Goal: Transaction & Acquisition: Purchase product/service

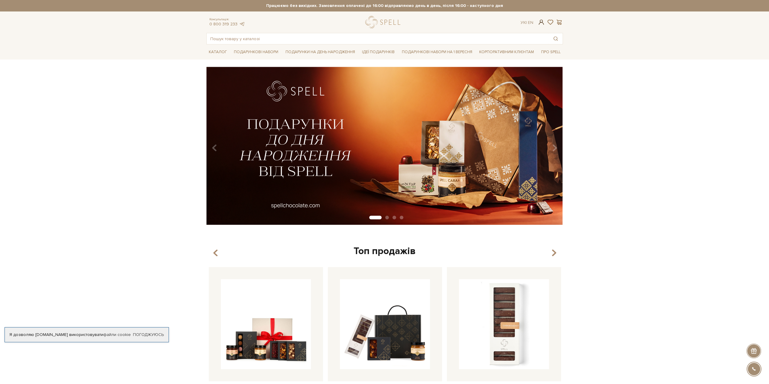
click at [541, 22] on span at bounding box center [540, 22] width 7 height 6
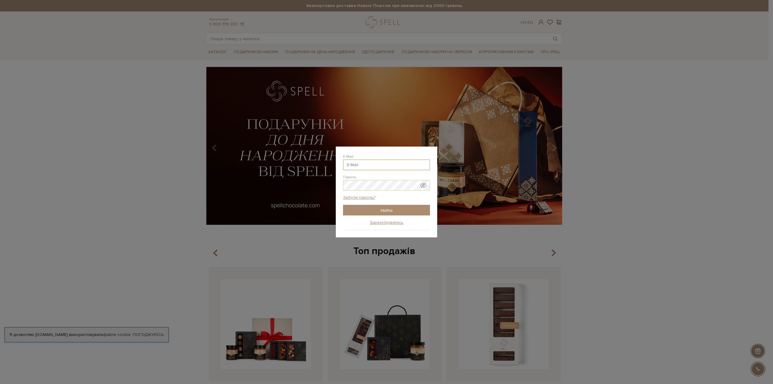
click at [382, 167] on input "E-Mail" at bounding box center [386, 165] width 87 height 11
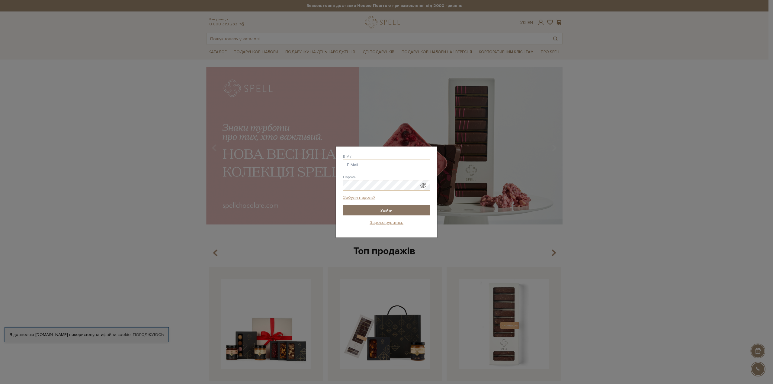
click at [385, 210] on input "Увійти" at bounding box center [386, 210] width 87 height 11
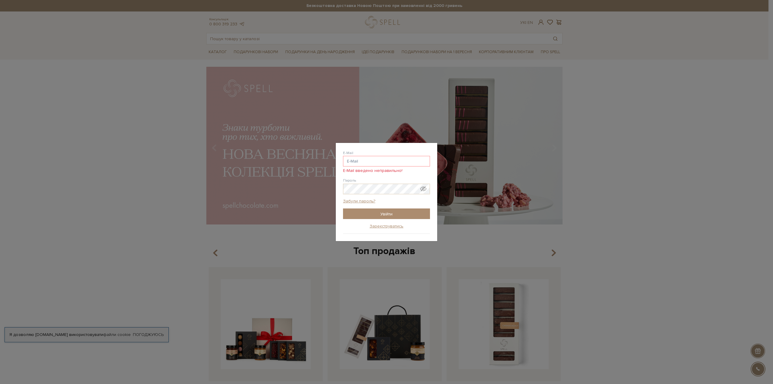
drag, startPoint x: 366, startPoint y: 155, endPoint x: 367, endPoint y: 162, distance: 7.3
click at [366, 155] on div "E-Mail E-Mail введено неправильно!" at bounding box center [386, 161] width 87 height 23
click at [367, 163] on input "E-Mail" at bounding box center [386, 161] width 87 height 11
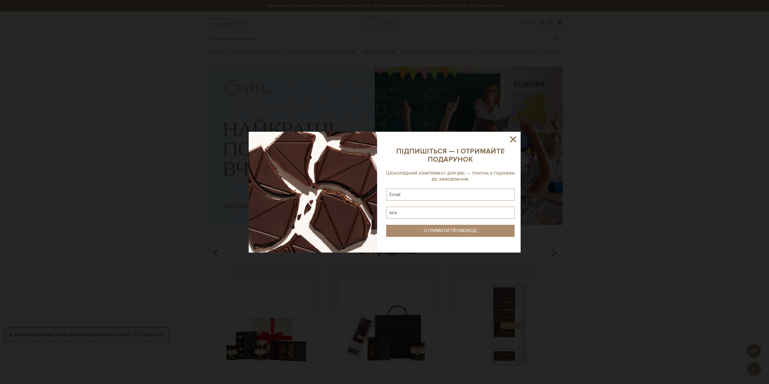
click at [515, 139] on icon at bounding box center [513, 139] width 10 height 10
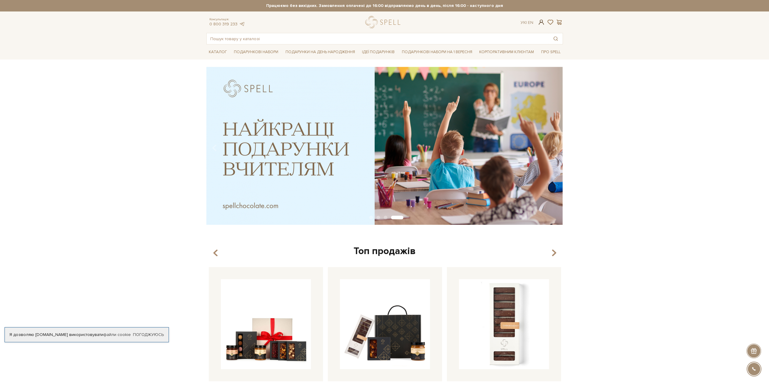
click at [540, 24] on span at bounding box center [540, 22] width 7 height 6
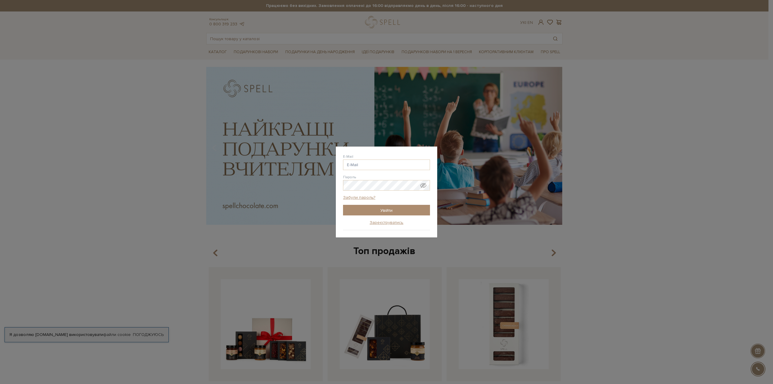
click at [369, 170] on form "E-Mail Пароль Забули пароль? Увійти" at bounding box center [386, 185] width 87 height 62
click at [371, 166] on input "E-Mail" at bounding box center [386, 165] width 87 height 11
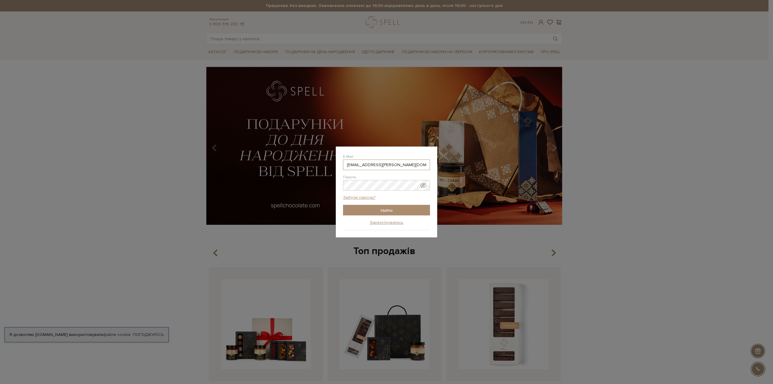
type input "shulga.dmytro@gmail.com"
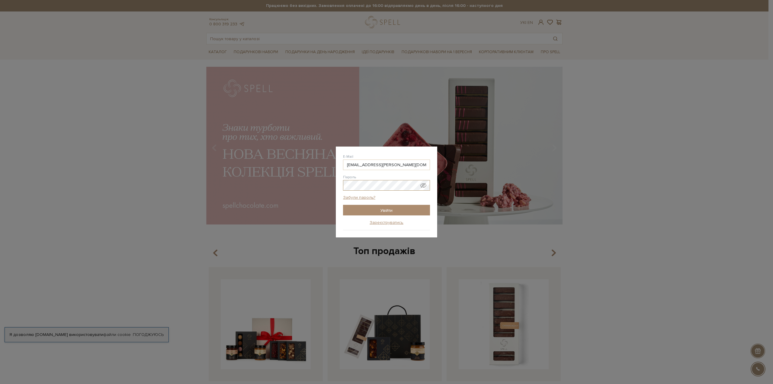
click at [343, 205] on input "Увійти" at bounding box center [386, 210] width 87 height 11
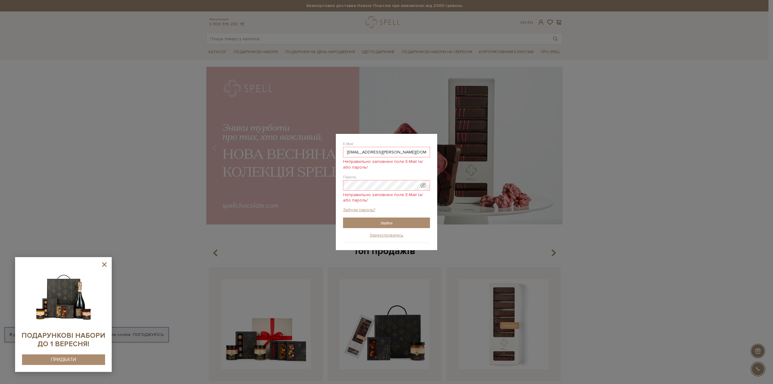
click at [411, 164] on span "Неправильно заповнені поле E-Mail та/або пароль!" at bounding box center [386, 163] width 87 height 12
click at [424, 185] on span "Показати пароль у вигляді звичайного тексту. Попередження: це відобразить ваш п…" at bounding box center [424, 185] width 6 height 6
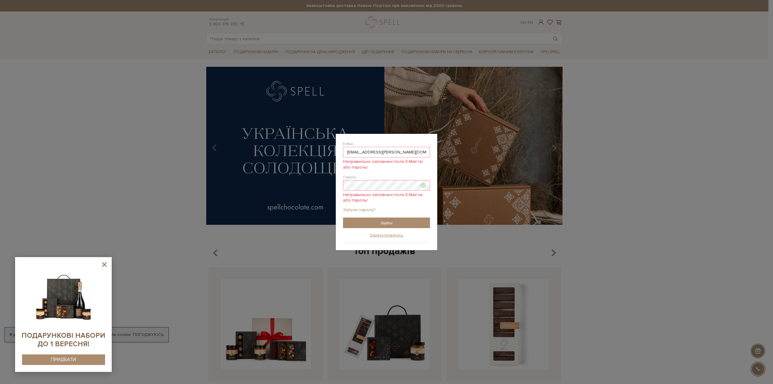
click at [366, 208] on link "Забули пароль?" at bounding box center [359, 209] width 32 height 5
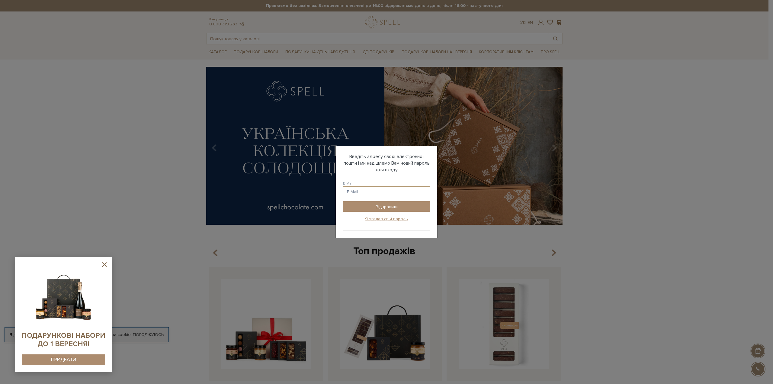
click at [372, 192] on input "E-Mail" at bounding box center [386, 191] width 87 height 11
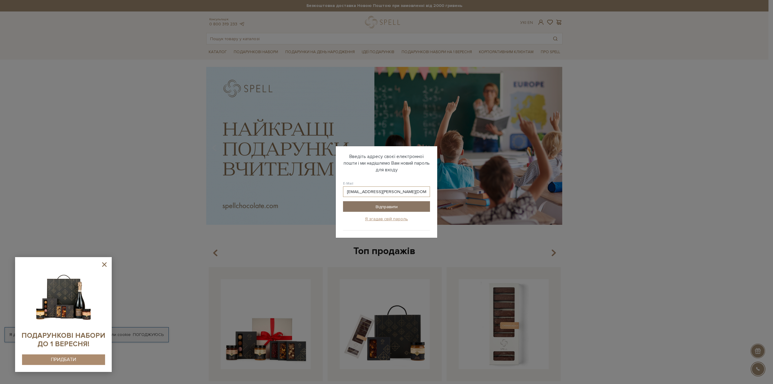
type input "shulga.dmytro@gmail.com"
click at [398, 207] on input "Відправити" at bounding box center [386, 206] width 87 height 11
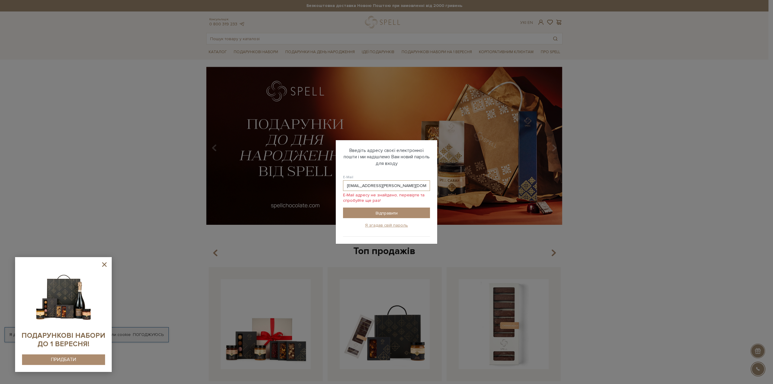
click at [355, 187] on input "shulga.dmytro@gmail.com" at bounding box center [386, 185] width 87 height 11
drag, startPoint x: 367, startPoint y: 185, endPoint x: 318, endPoint y: 189, distance: 50.0
click at [318, 189] on div "Авторизація E-Mail shulga.dmytro@gmail.com shulga.dmytro @gmail.com shulga.dmyt…" at bounding box center [386, 192] width 773 height 384
click at [404, 182] on input "shulga.dmytro@gmail.com" at bounding box center [386, 185] width 87 height 11
drag, startPoint x: 333, startPoint y: 185, endPoint x: 277, endPoint y: 187, distance: 56.2
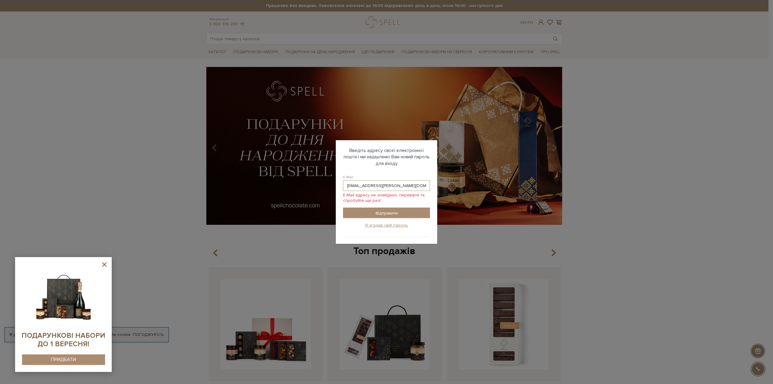
click at [277, 187] on div "Авторизація E-Mail shulga.dmytro@gmail.com shulga.dmytro @gmail.com shulga.dmyt…" at bounding box center [386, 192] width 773 height 384
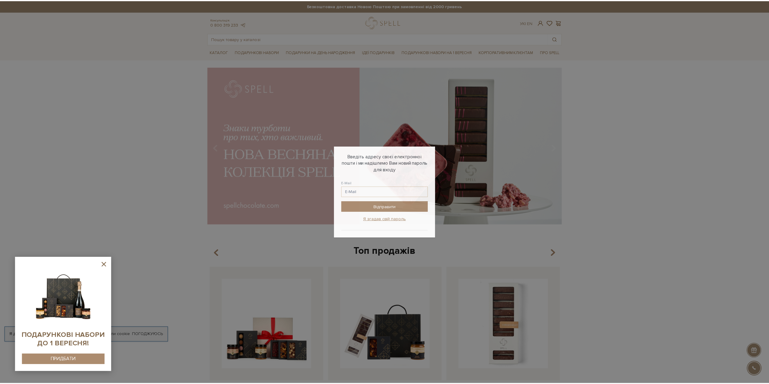
click at [628, 63] on div "Авторизація E-Mail shulga.dmytro @gmail.com shulga.dmytro @ukr.net shulga.dmytr…" at bounding box center [386, 192] width 773 height 384
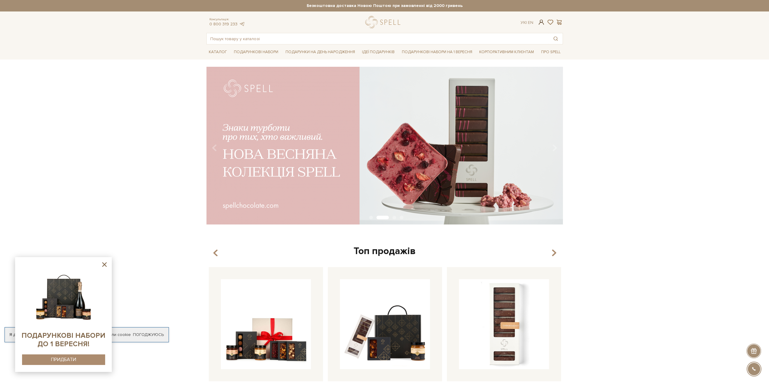
checkbox input "true"
click at [538, 23] on span at bounding box center [540, 22] width 7 height 6
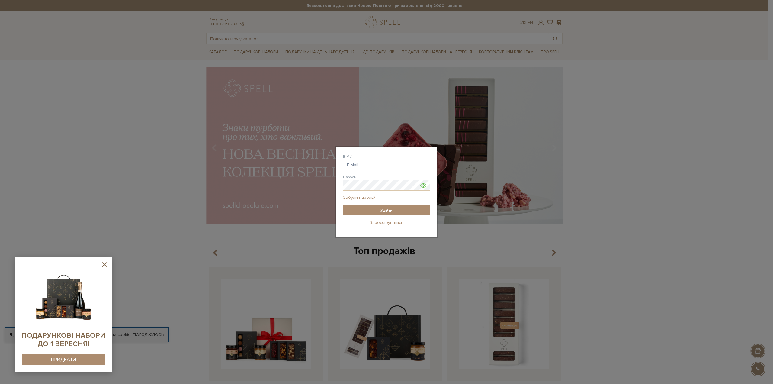
click at [385, 224] on link "Зареєструватись" at bounding box center [387, 222] width 34 height 5
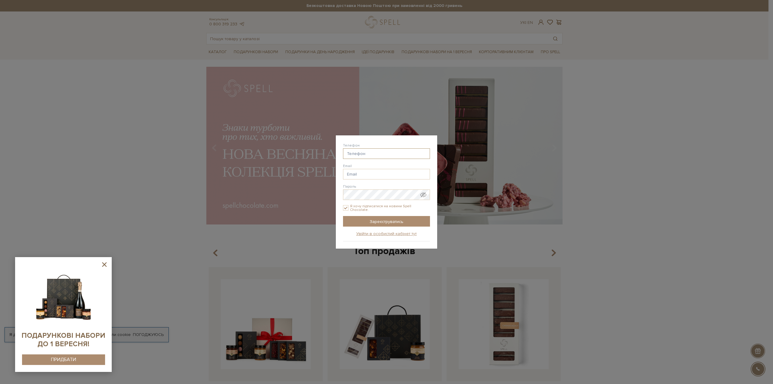
click at [372, 152] on input "Телефон" at bounding box center [386, 153] width 87 height 11
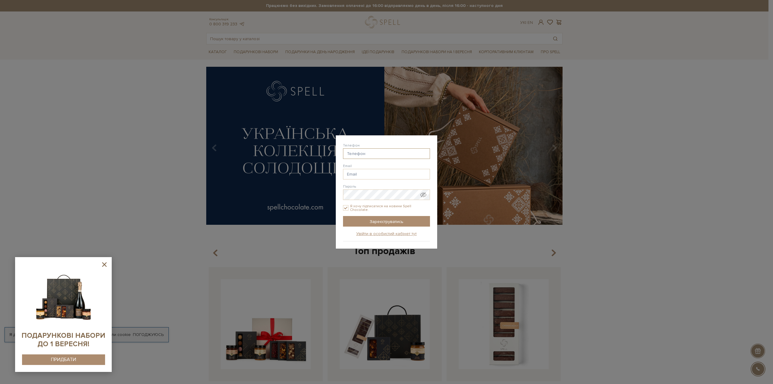
type input "38() --"
type input "shulga.dmytro@gmail.com"
click at [366, 159] on input "38() --" at bounding box center [386, 153] width 87 height 11
click at [353, 154] on input "38() --" at bounding box center [386, 153] width 87 height 11
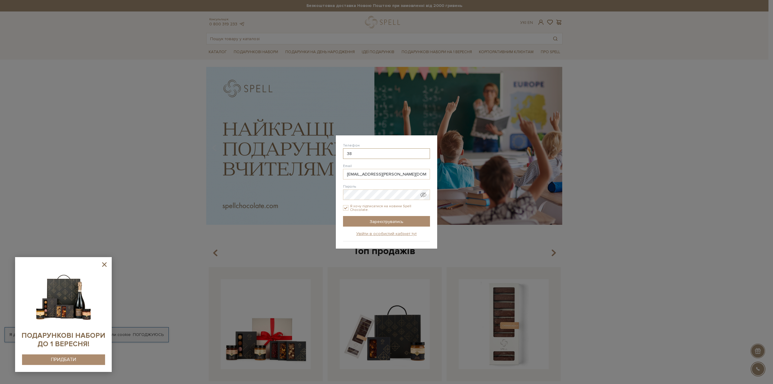
type input "3"
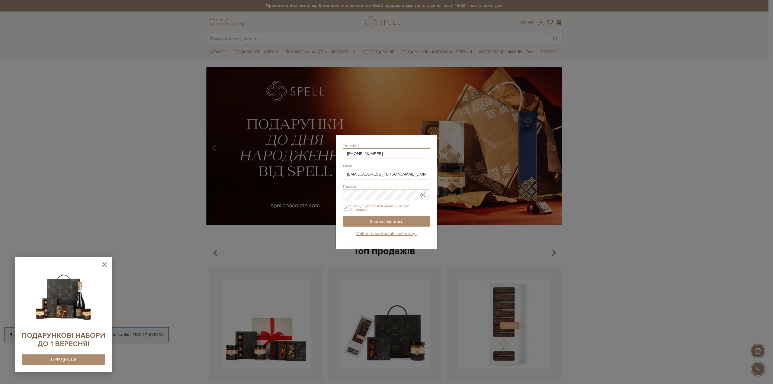
type input "38(067) 659-91-22"
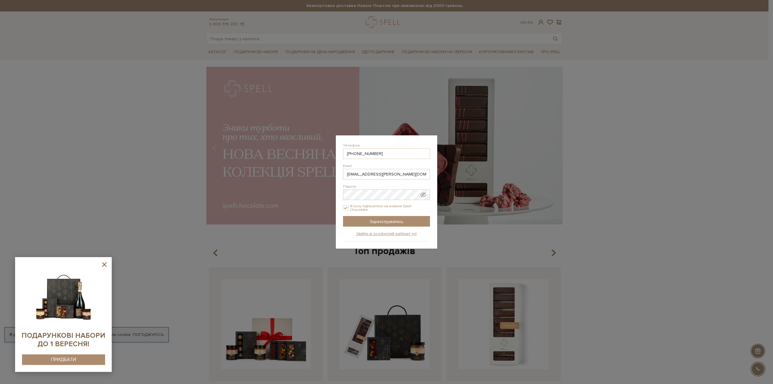
click at [391, 210] on label "Я хочу підписатися на новини Spell Chocolate." at bounding box center [386, 208] width 87 height 8
click at [349, 210] on input "Я хочу підписатися на новини Spell Chocolate." at bounding box center [345, 207] width 5 height 5
checkbox input "false"
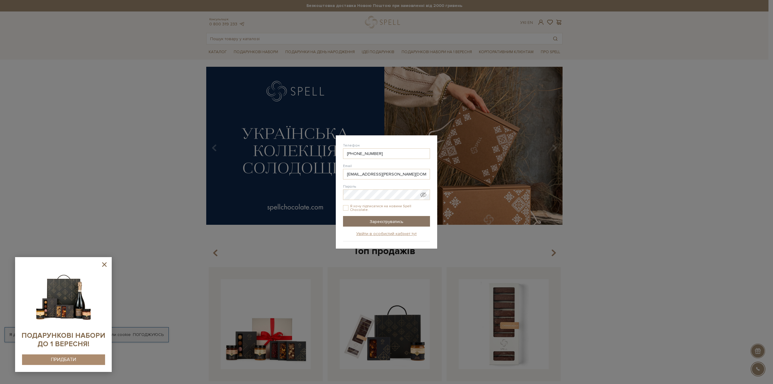
click at [384, 217] on input "Зареєструватись" at bounding box center [386, 221] width 87 height 11
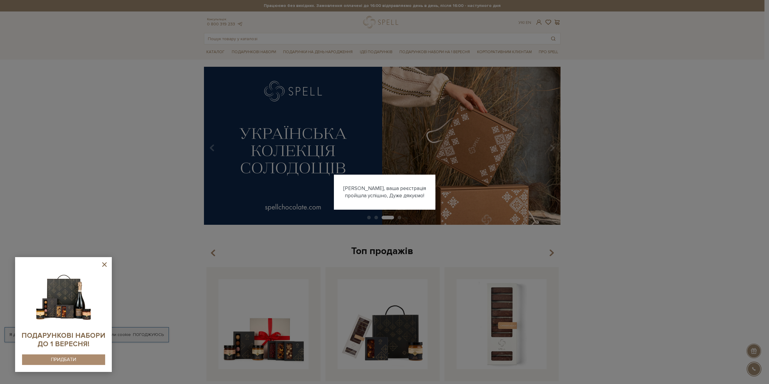
click at [601, 172] on div "Авторизація E-Mail shulga.dmytro @gmail.com shulga.dmytro @ukr.net shulga.dmytr…" at bounding box center [384, 192] width 769 height 384
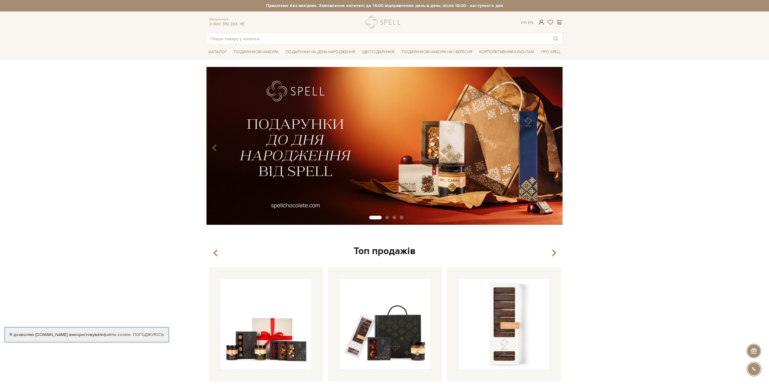
click at [542, 24] on span at bounding box center [540, 22] width 7 height 6
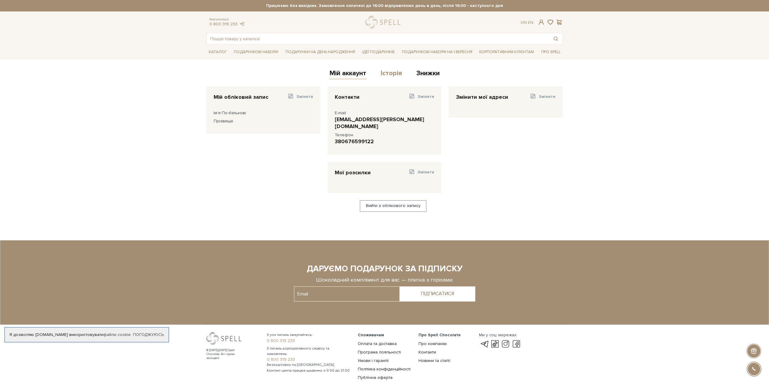
click at [385, 70] on link "Історія" at bounding box center [391, 74] width 21 height 10
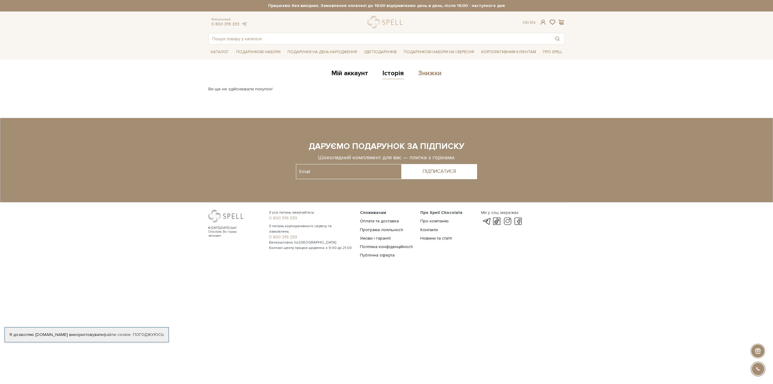
click at [424, 75] on link "Знижки" at bounding box center [429, 74] width 23 height 10
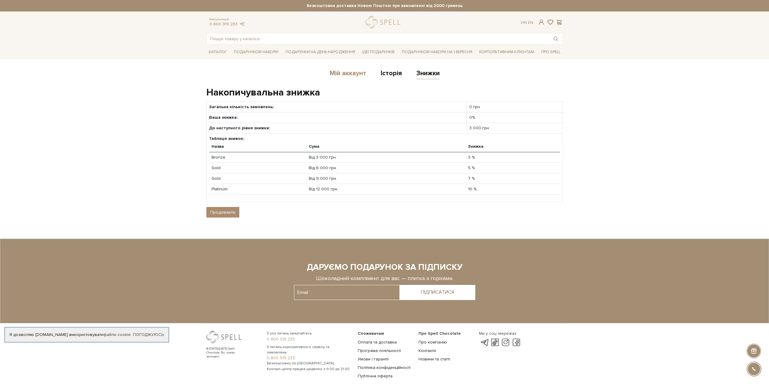
click at [340, 70] on link "Мій аккаунт" at bounding box center [348, 74] width 37 height 10
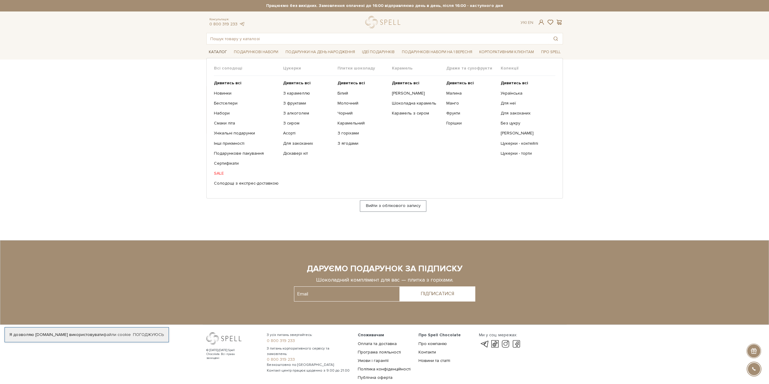
click at [221, 50] on link "Каталог" at bounding box center [217, 51] width 23 height 9
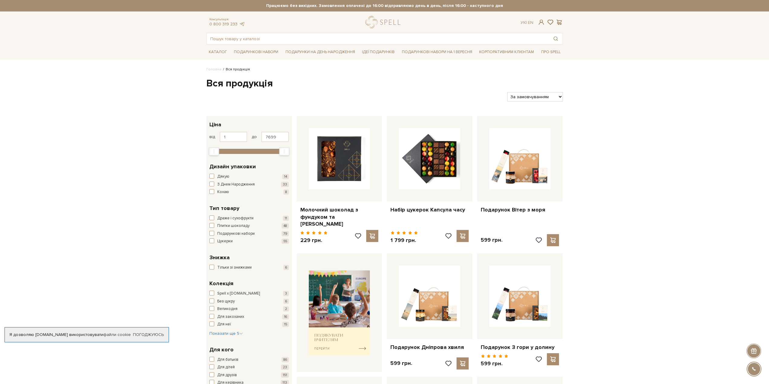
drag, startPoint x: 664, startPoint y: 224, endPoint x: 650, endPoint y: 218, distance: 14.7
click at [303, 37] on input "text" at bounding box center [378, 38] width 342 height 11
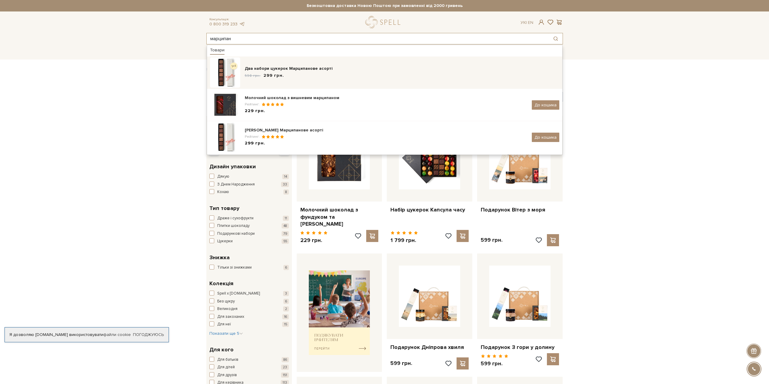
type input "марципан"
click at [314, 77] on div "598 грн. 299 грн." at bounding box center [402, 76] width 314 height 6
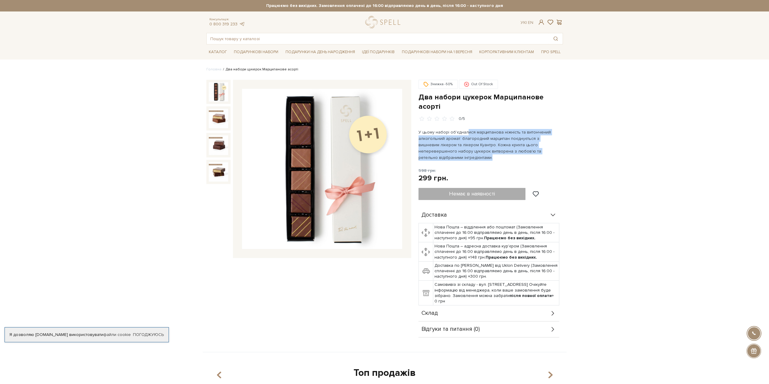
drag, startPoint x: 467, startPoint y: 134, endPoint x: 463, endPoint y: 146, distance: 12.5
click at [463, 146] on p "У цьому наборі об'єдналися марципанова ніжність та витончений алкогольний арома…" at bounding box center [489, 145] width 142 height 32
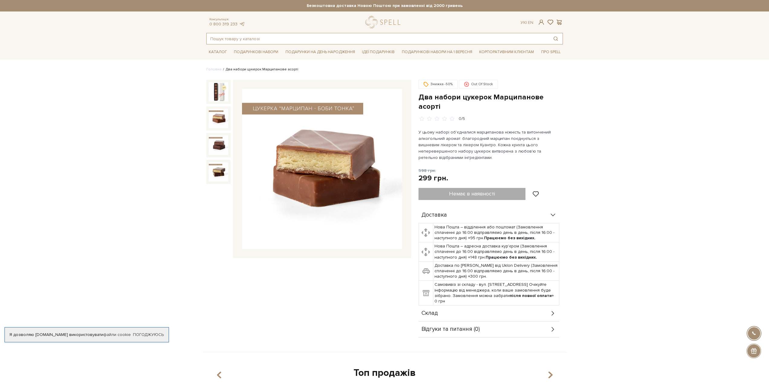
click at [260, 38] on input "text" at bounding box center [378, 38] width 342 height 11
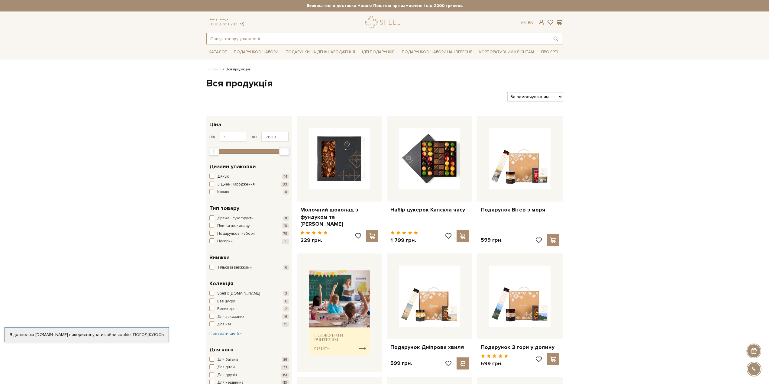
click at [277, 40] on input "text" at bounding box center [378, 38] width 342 height 11
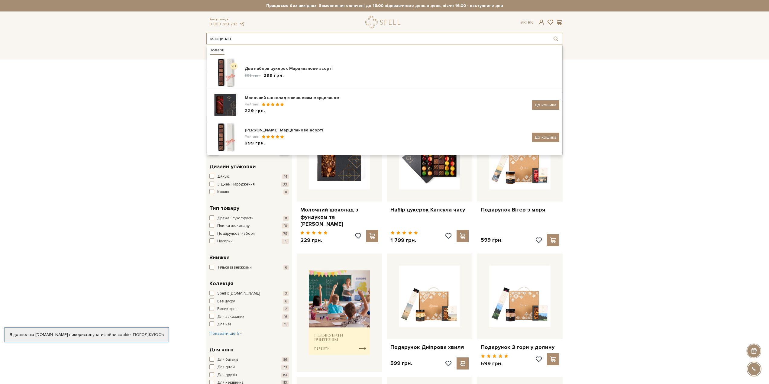
type input "марципан"
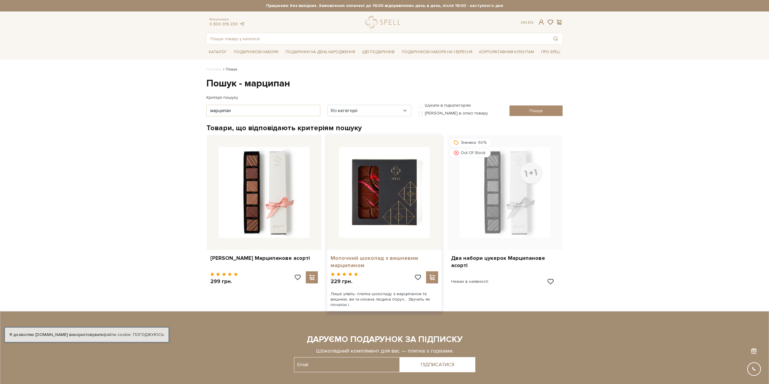
click at [390, 257] on link "Молочний шоколад з вишневим марципаном" at bounding box center [385, 262] width 108 height 14
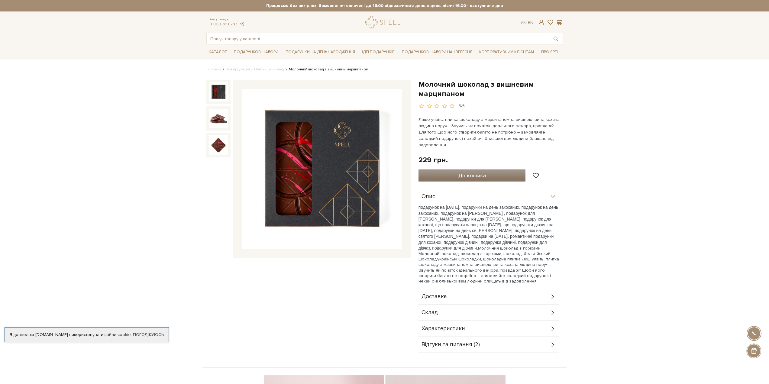
click at [498, 169] on button "До кошика" at bounding box center [471, 175] width 107 height 12
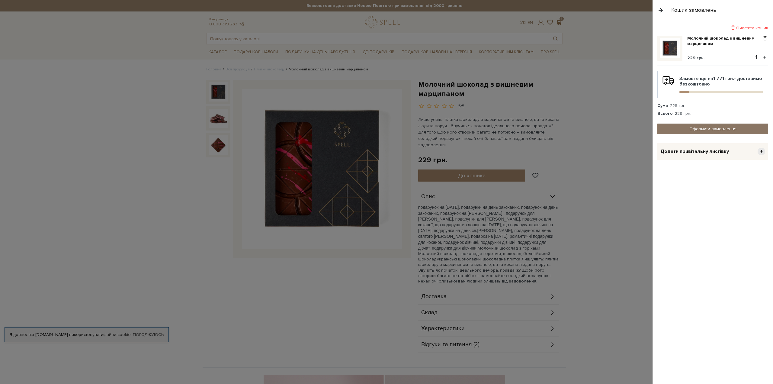
click at [718, 128] on link "Оформити замовлення" at bounding box center [713, 129] width 111 height 11
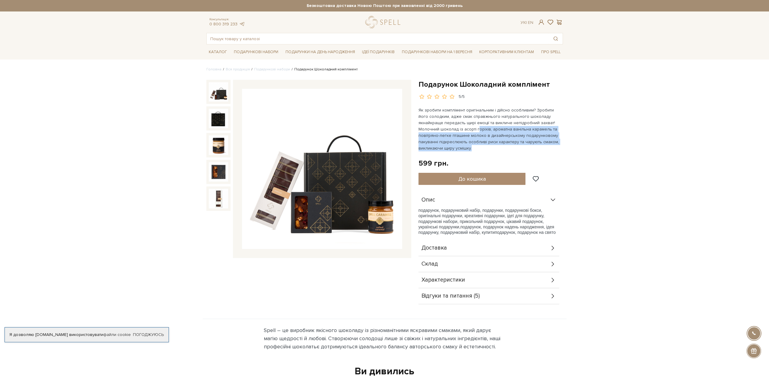
drag, startPoint x: 456, startPoint y: 148, endPoint x: 456, endPoint y: 127, distance: 21.1
click at [456, 127] on p "Як зробити комплімент оригінальним і дійсно особливим? Зробити його солодким, а…" at bounding box center [489, 129] width 142 height 44
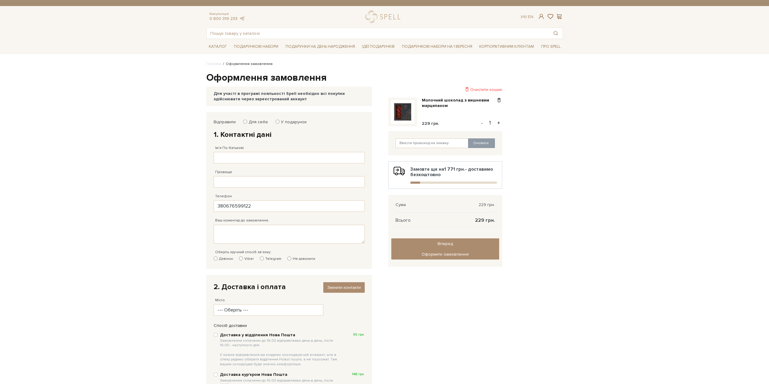
type input "[PHONE_NUMBER]"
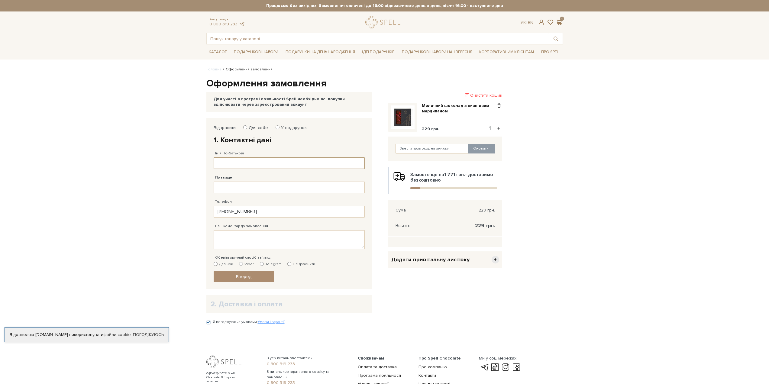
click at [232, 163] on input "Ім'я По-батькові" at bounding box center [289, 162] width 151 height 11
type input "[PERSON_NAME]"
type input "Shulga"
click at [244, 127] on input "Для себе" at bounding box center [245, 127] width 4 height 4
radio input "true"
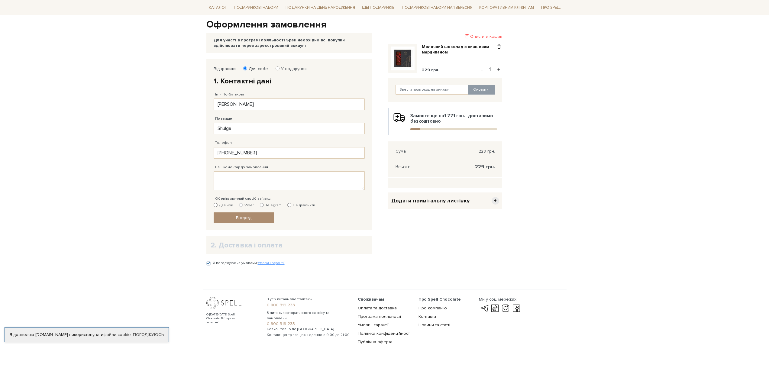
scroll to position [59, 0]
click at [269, 218] on link "Вперед" at bounding box center [244, 217] width 60 height 11
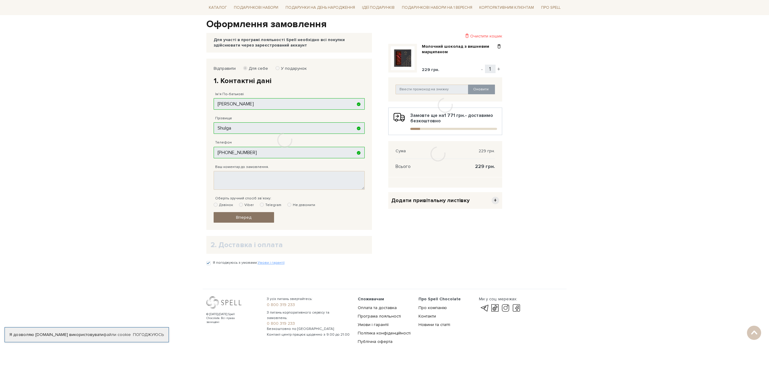
scroll to position [54, 0]
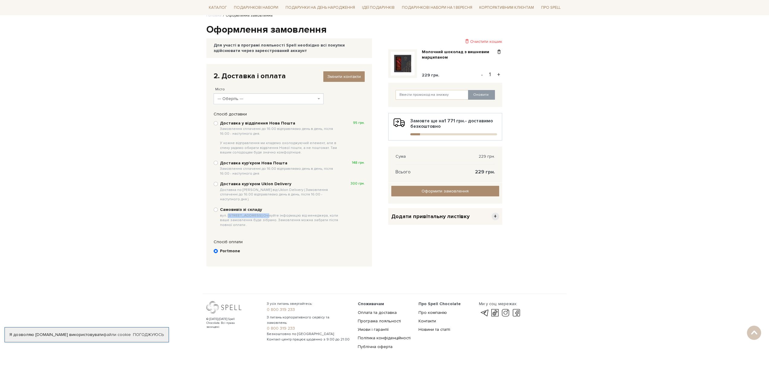
drag, startPoint x: 231, startPoint y: 210, endPoint x: 263, endPoint y: 208, distance: 31.8
click at [263, 213] on span "вул. [STREET_ADDRESS] Очікуйте інформацію від менеджера, коли ваше замовлення б…" at bounding box center [280, 220] width 121 height 14
click at [481, 214] on div "Додати привітальну листівку +" at bounding box center [445, 216] width 114 height 17
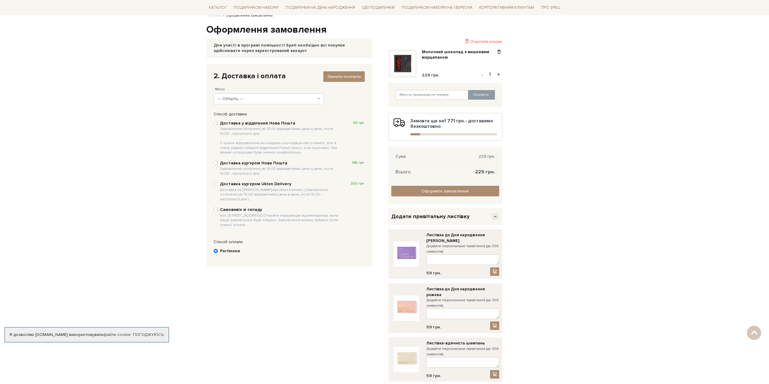
click at [475, 215] on div "Додати привітальну листівку −" at bounding box center [445, 216] width 114 height 17
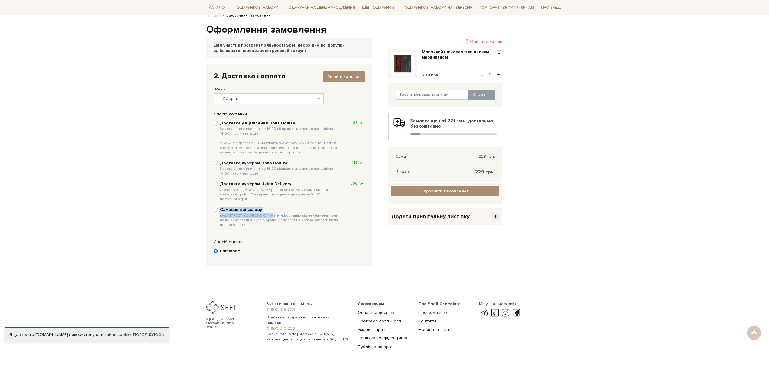
drag, startPoint x: 219, startPoint y: 210, endPoint x: 264, endPoint y: 209, distance: 45.0
click at [264, 209] on div "Самовивіз зі складу вул. [STREET_ADDRESS] Очікуйте інформацію від менеджера, ко…" at bounding box center [289, 216] width 151 height 21
click at [264, 213] on span "вул. [STREET_ADDRESS] Очікуйте інформацію від менеджера, коли ваше замовлення б…" at bounding box center [280, 220] width 121 height 14
click at [218, 211] on input "Самовивіз зі складу вул. [STREET_ADDRESS] Очікуйте інформацію від менеджера, ко…" at bounding box center [216, 210] width 4 height 4
radio input "true"
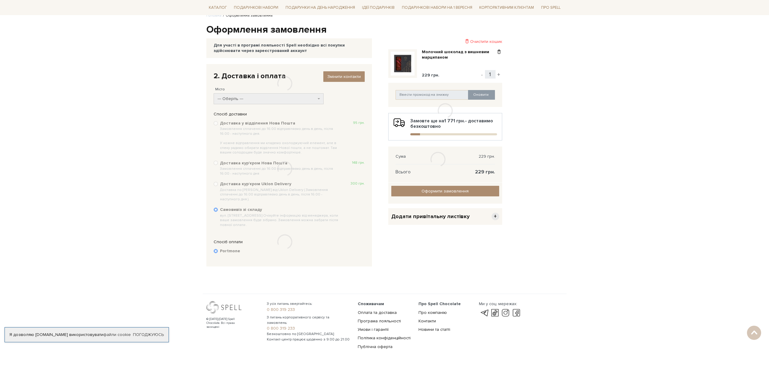
click at [233, 212] on div at bounding box center [284, 168] width 157 height 115
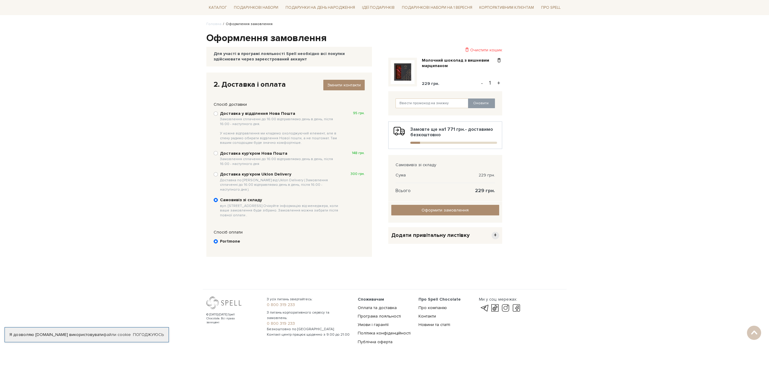
scroll to position [45, 0]
drag, startPoint x: 221, startPoint y: 201, endPoint x: 263, endPoint y: 202, distance: 42.0
click at [263, 204] on span "вул. [STREET_ADDRESS] Очікуйте інформацію від менеджера, коли ваше замовлення б…" at bounding box center [280, 211] width 121 height 14
copy span "вул. [STREET_ADDRESS]"
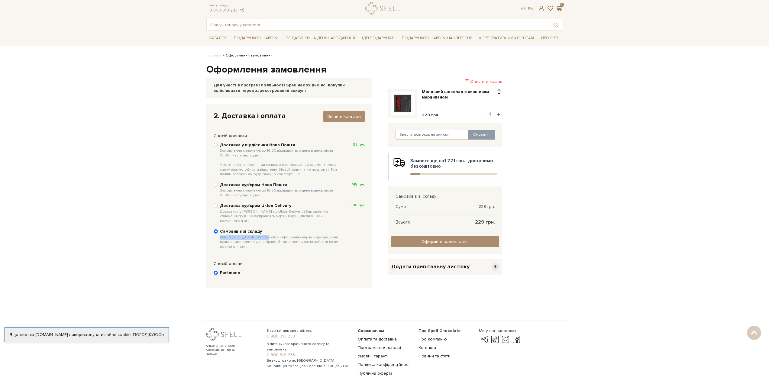
scroll to position [0, 0]
